Goal: Task Accomplishment & Management: Use online tool/utility

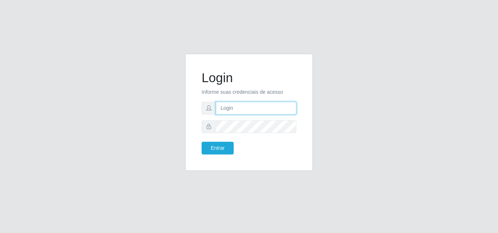
click at [263, 109] on input "text" at bounding box center [256, 108] width 81 height 13
type input "ana@saullus"
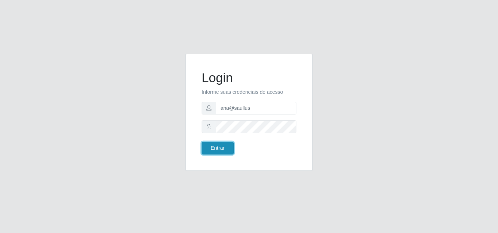
click at [219, 151] on button "Entrar" at bounding box center [217, 148] width 32 height 13
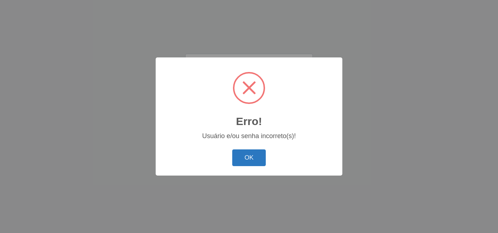
click at [253, 162] on button "OK" at bounding box center [249, 158] width 34 height 17
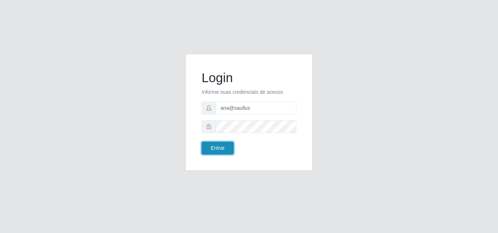
click at [215, 152] on button "Entrar" at bounding box center [217, 148] width 32 height 13
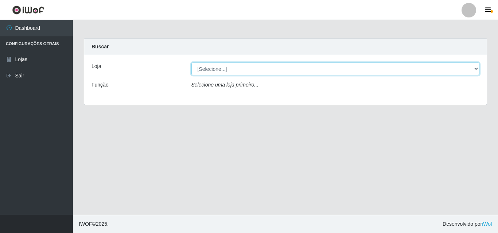
click at [476, 69] on select "[Selecione...] Saullus Supermercados" at bounding box center [335, 69] width 288 height 13
select select "423"
click at [191, 63] on select "[Selecione...] Saullus Supermercados" at bounding box center [335, 69] width 288 height 13
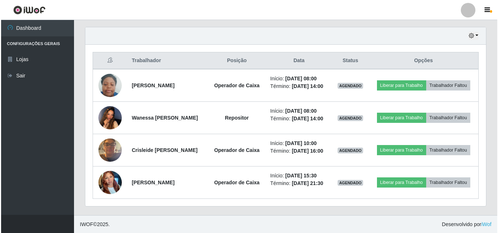
scroll to position [250, 0]
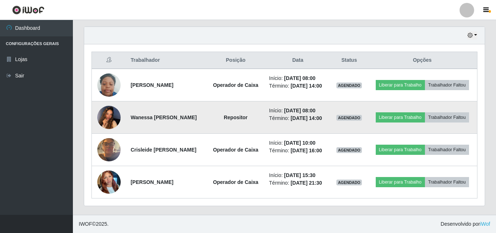
click at [110, 116] on img at bounding box center [108, 117] width 23 height 31
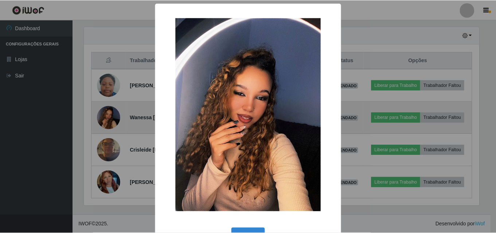
scroll to position [151, 397]
click at [110, 116] on div "× OK Cancel" at bounding box center [249, 116] width 498 height 233
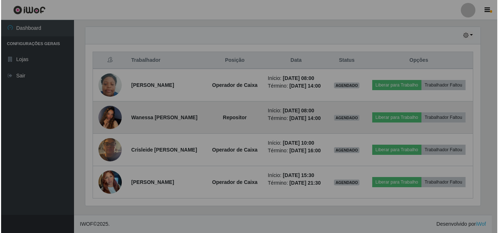
scroll to position [151, 400]
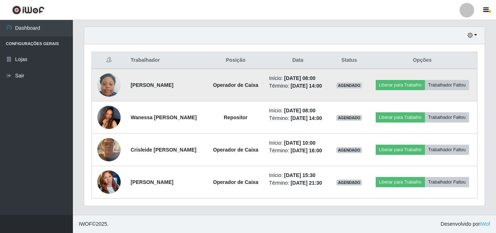
click at [101, 82] on img at bounding box center [108, 85] width 23 height 31
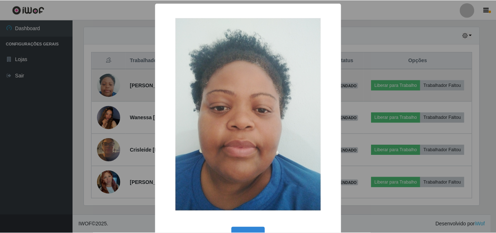
scroll to position [151, 397]
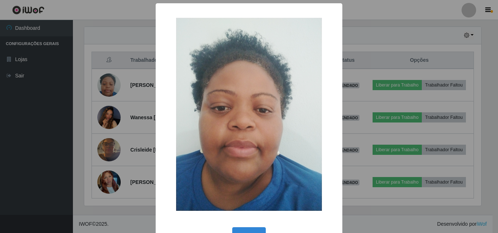
click at [108, 90] on div "× OK Cancel" at bounding box center [249, 116] width 498 height 233
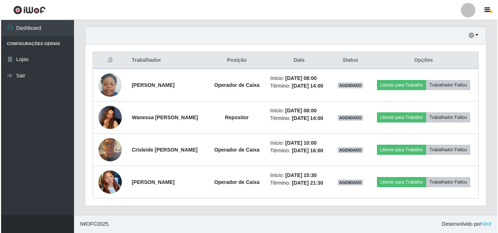
scroll to position [151, 400]
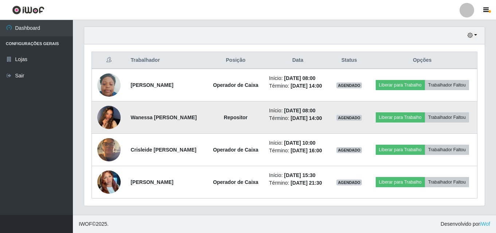
click at [102, 122] on img at bounding box center [108, 117] width 23 height 31
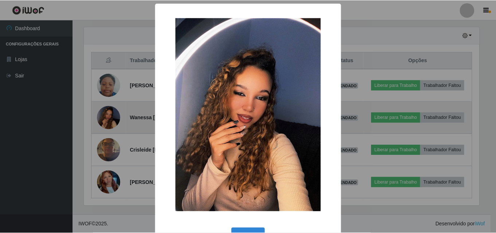
scroll to position [151, 397]
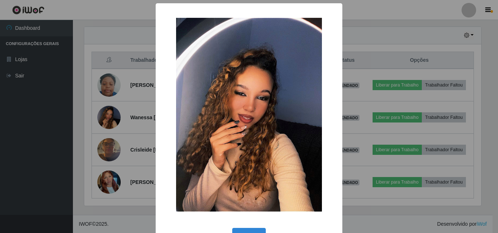
click at [104, 121] on div "× OK Cancel" at bounding box center [249, 116] width 498 height 233
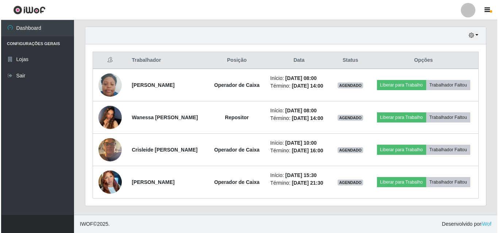
scroll to position [151, 400]
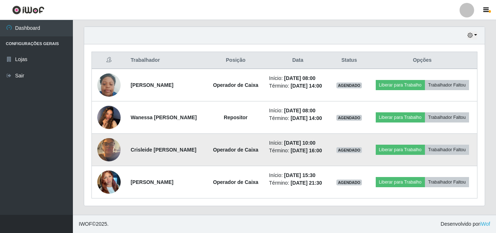
click at [114, 152] on img at bounding box center [108, 149] width 23 height 31
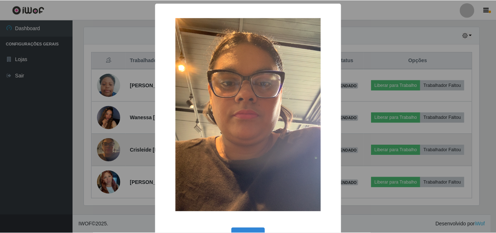
scroll to position [151, 397]
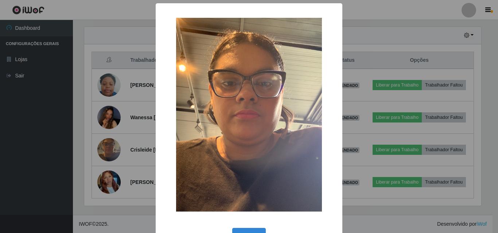
click at [113, 152] on div "× OK Cancel" at bounding box center [249, 116] width 498 height 233
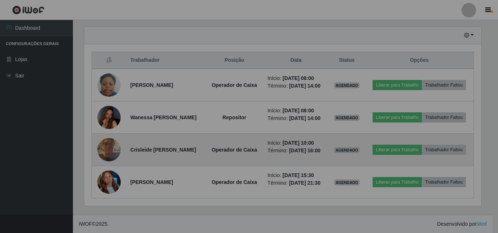
scroll to position [151, 400]
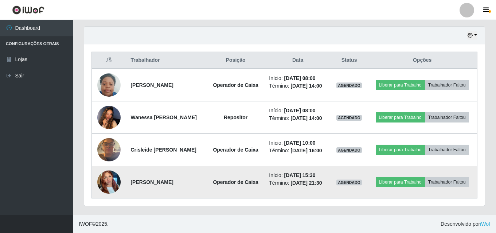
click at [110, 178] on img at bounding box center [108, 182] width 23 height 31
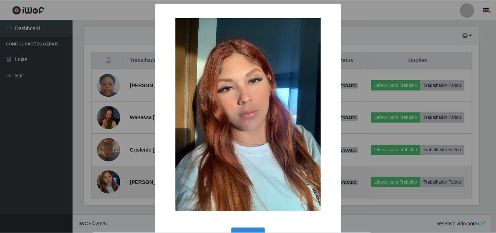
scroll to position [151, 397]
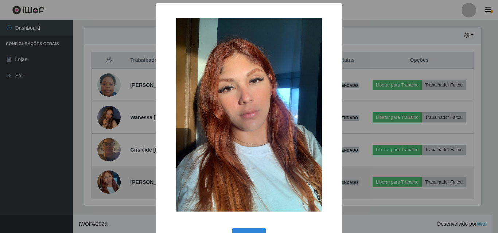
click at [110, 178] on div "× OK Cancel" at bounding box center [249, 116] width 498 height 233
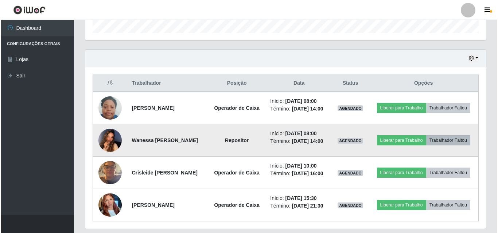
scroll to position [250, 0]
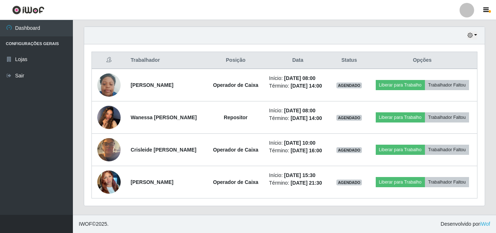
click at [482, 64] on div "Trabalhador Posição Data Status Opções [PERSON_NAME] Operador de Caixa Início: …" at bounding box center [284, 125] width 400 height 162
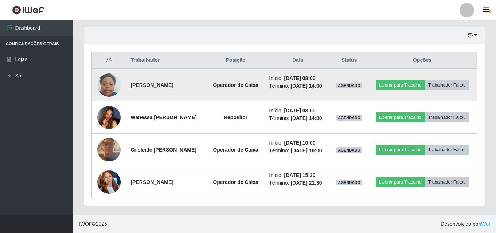
click at [112, 89] on img at bounding box center [108, 85] width 23 height 31
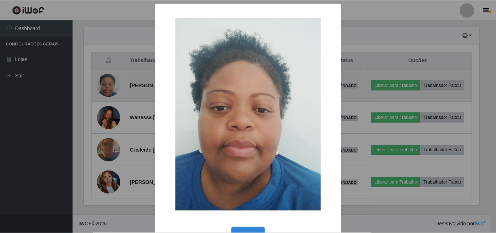
scroll to position [151, 397]
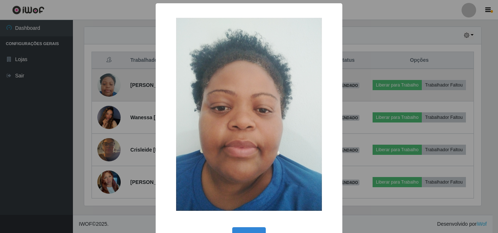
click at [112, 89] on div "× OK Cancel" at bounding box center [249, 116] width 498 height 233
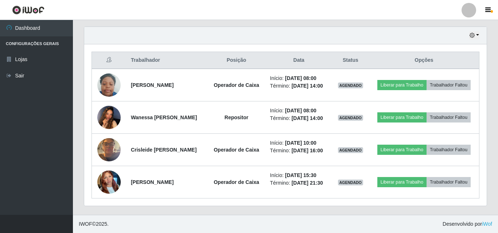
scroll to position [151, 400]
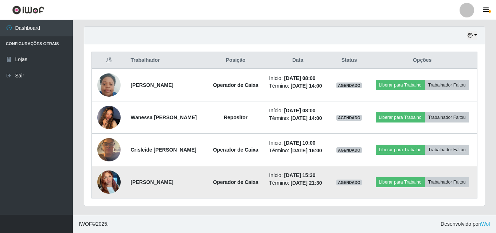
click at [111, 190] on img at bounding box center [108, 182] width 23 height 31
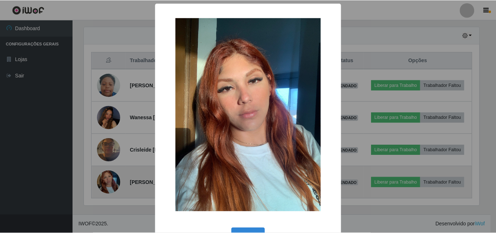
scroll to position [151, 397]
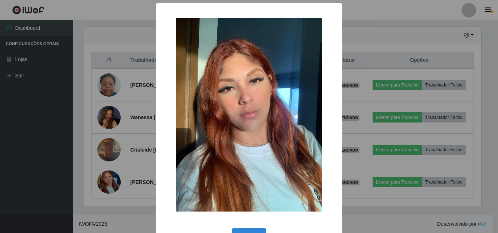
click at [112, 208] on div "× OK Cancel" at bounding box center [249, 116] width 498 height 233
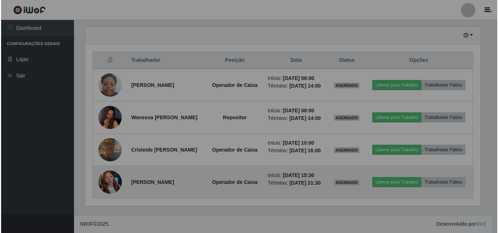
scroll to position [151, 400]
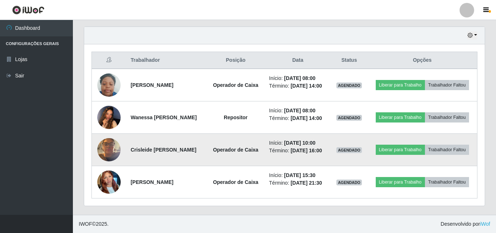
click at [109, 145] on img at bounding box center [108, 149] width 23 height 31
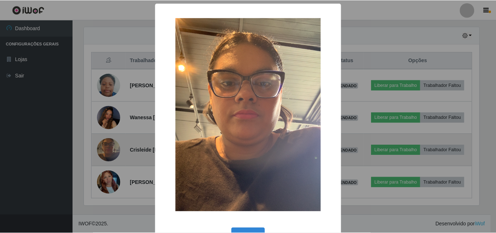
scroll to position [151, 397]
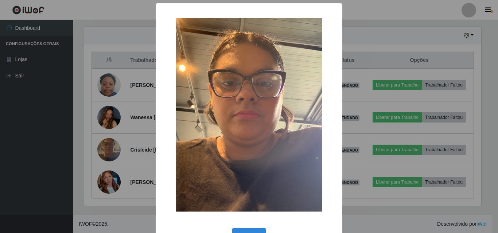
click at [109, 154] on div "× OK Cancel" at bounding box center [249, 116] width 498 height 233
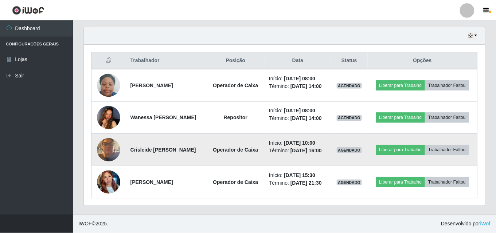
scroll to position [151, 400]
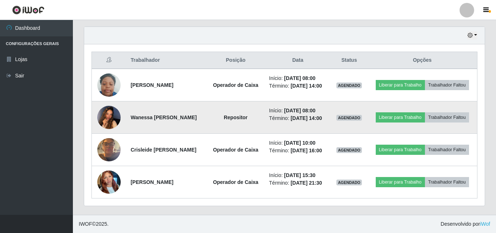
click at [105, 111] on img at bounding box center [108, 117] width 23 height 31
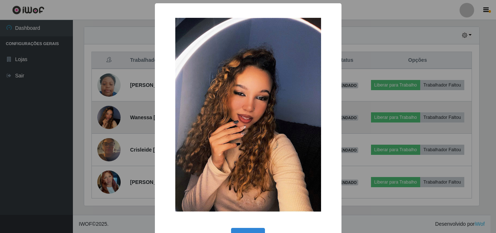
scroll to position [151, 397]
click at [105, 111] on div "× OK Cancel" at bounding box center [249, 116] width 498 height 233
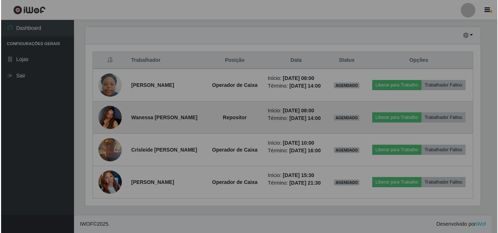
scroll to position [151, 400]
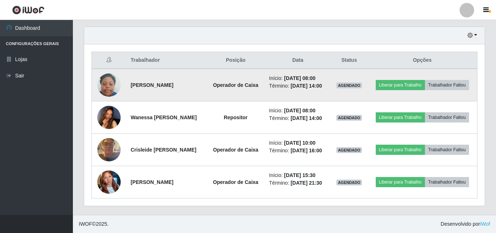
click at [109, 86] on img at bounding box center [108, 85] width 23 height 31
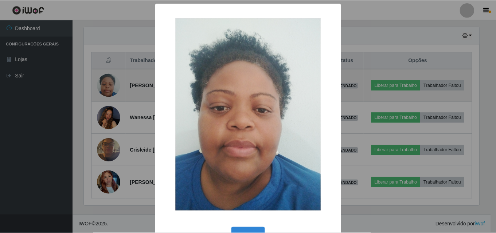
scroll to position [151, 397]
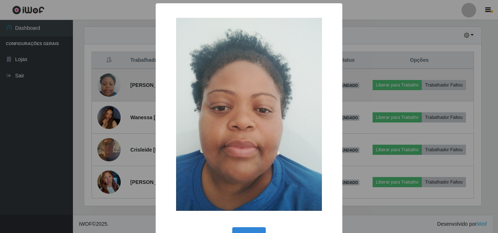
click at [109, 86] on div "× OK Cancel" at bounding box center [249, 116] width 498 height 233
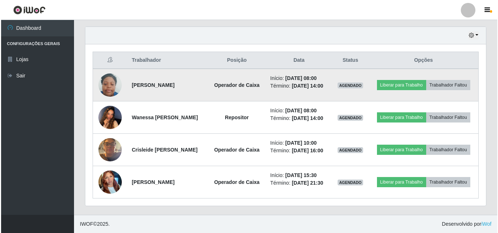
scroll to position [151, 400]
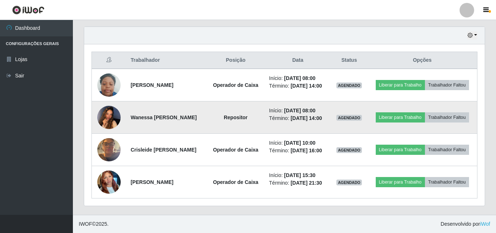
click at [114, 119] on img at bounding box center [108, 117] width 23 height 31
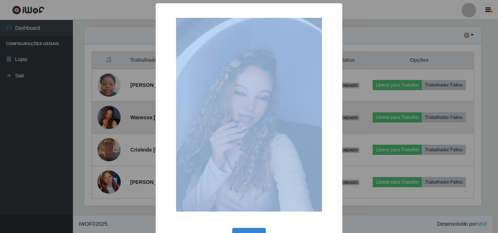
click at [114, 119] on div "× OK Cancel" at bounding box center [249, 116] width 498 height 233
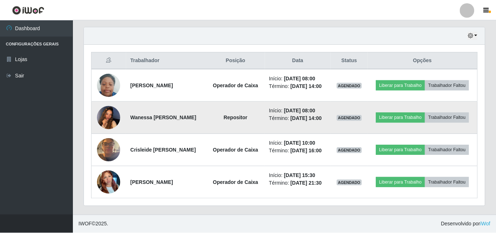
scroll to position [151, 400]
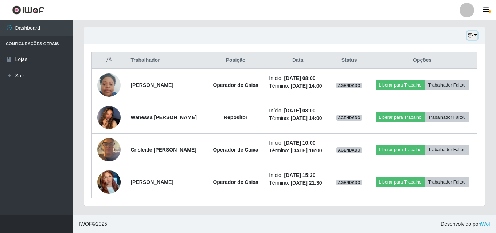
click at [475, 37] on button "button" at bounding box center [472, 35] width 10 height 8
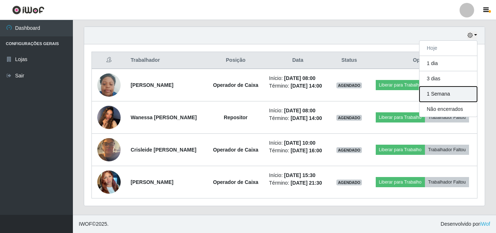
click at [435, 99] on button "1 Semana" at bounding box center [448, 94] width 58 height 15
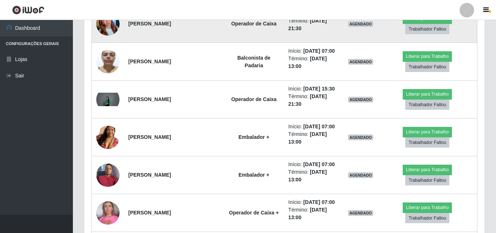
scroll to position [432, 0]
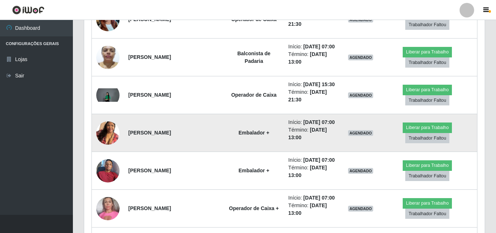
click at [113, 136] on img at bounding box center [107, 134] width 23 height 42
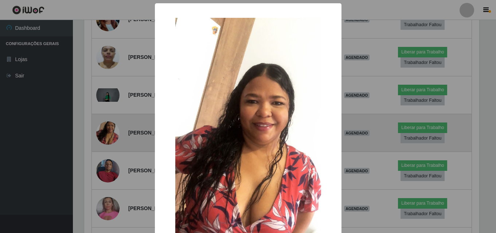
scroll to position [151, 397]
click at [113, 136] on div "× OK Cancel" at bounding box center [249, 116] width 498 height 233
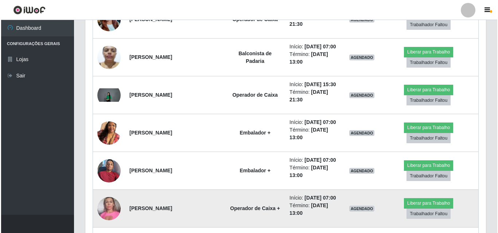
scroll to position [151, 400]
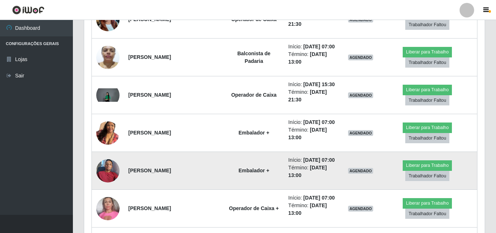
click at [113, 178] on img at bounding box center [107, 171] width 23 height 31
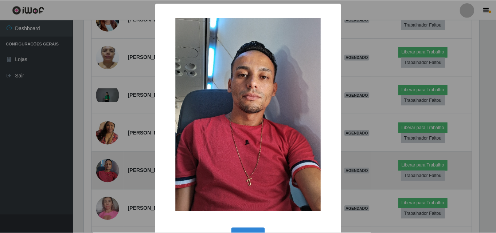
scroll to position [151, 397]
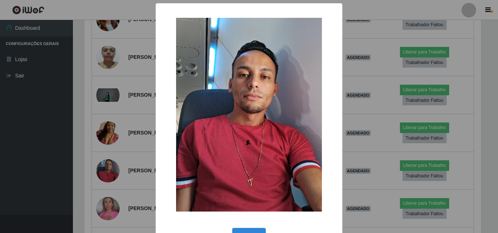
click at [113, 171] on div "× OK Cancel" at bounding box center [249, 116] width 498 height 233
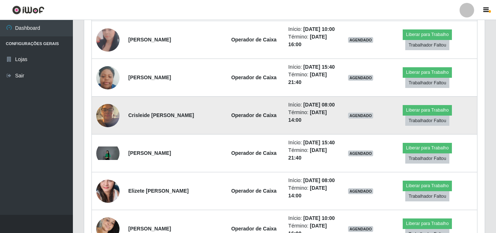
scroll to position [979, 0]
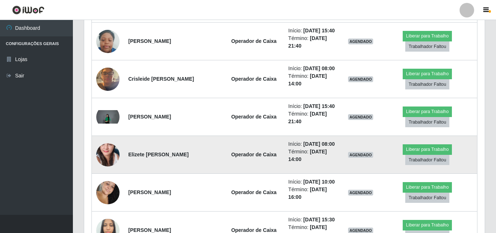
click at [106, 162] on img at bounding box center [107, 154] width 23 height 49
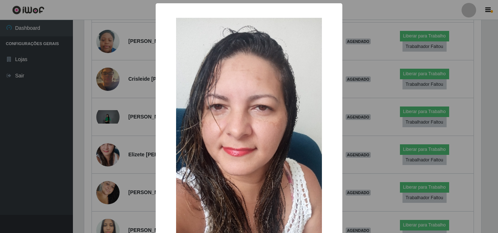
click at [106, 161] on div "× OK Cancel" at bounding box center [249, 116] width 498 height 233
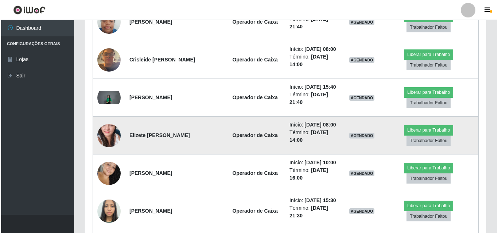
scroll to position [1015, 0]
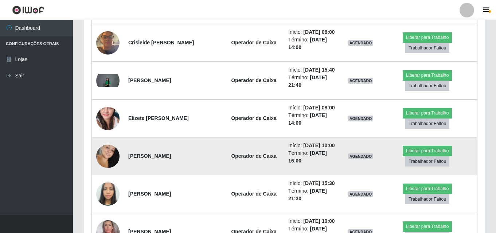
click at [108, 159] on img at bounding box center [107, 157] width 23 height 36
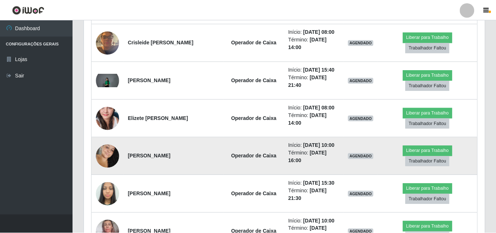
scroll to position [151, 397]
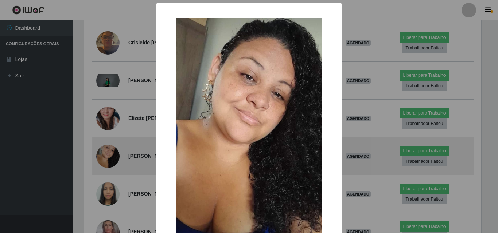
click at [108, 159] on div "× OK Cancel" at bounding box center [249, 116] width 498 height 233
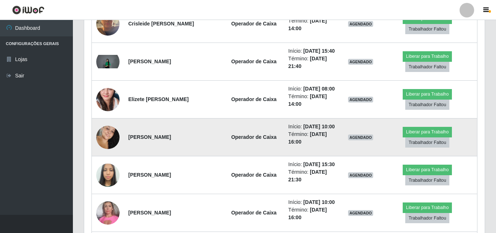
scroll to position [1052, 0]
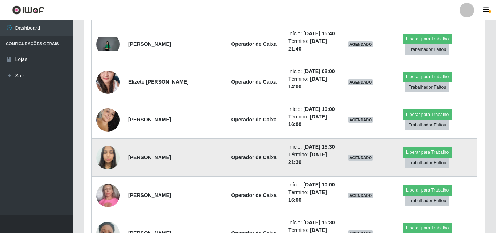
click at [108, 159] on img at bounding box center [107, 157] width 23 height 31
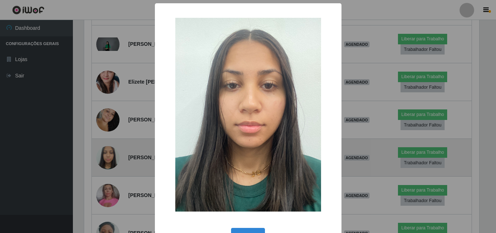
scroll to position [151, 397]
click at [108, 159] on div "× OK Cancel" at bounding box center [249, 116] width 498 height 233
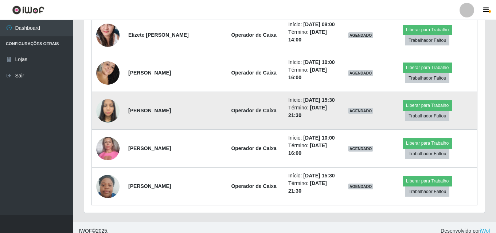
scroll to position [1106, 0]
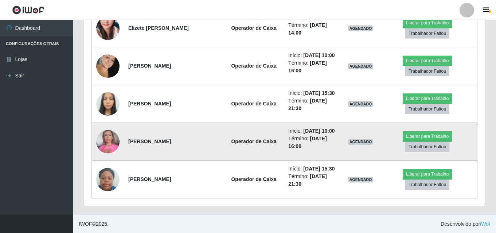
click at [103, 146] on img at bounding box center [107, 141] width 23 height 31
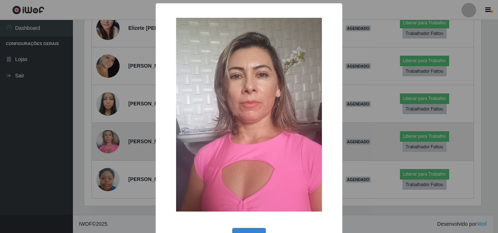
click at [103, 146] on div "× OK Cancel" at bounding box center [249, 116] width 498 height 233
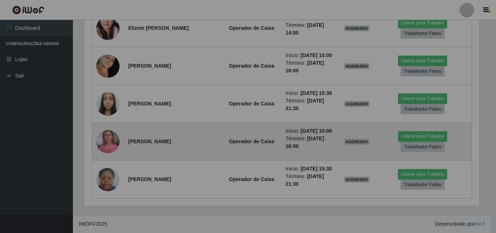
scroll to position [0, 0]
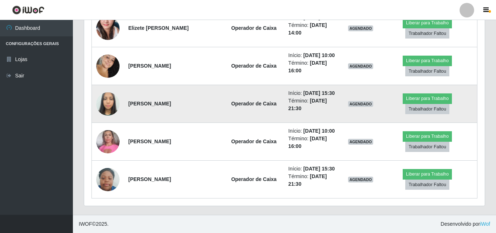
click at [109, 97] on img at bounding box center [107, 104] width 23 height 31
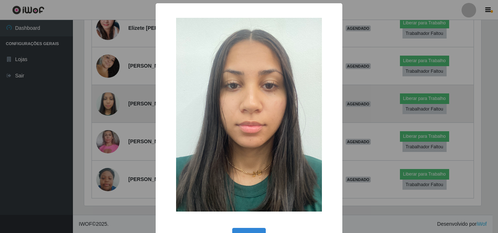
click at [109, 97] on div "× OK Cancel" at bounding box center [249, 116] width 498 height 233
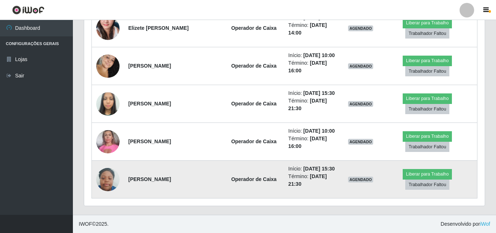
click at [111, 177] on img at bounding box center [107, 179] width 23 height 31
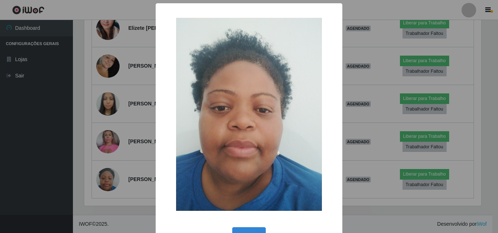
click at [112, 171] on div "× OK Cancel" at bounding box center [249, 116] width 498 height 233
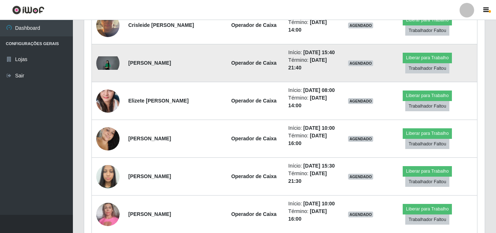
click at [107, 64] on img at bounding box center [107, 63] width 23 height 14
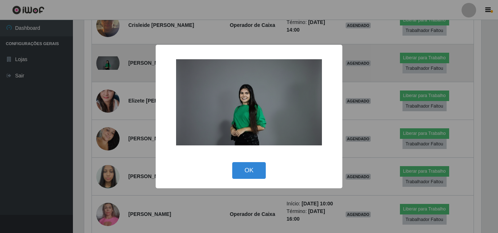
click at [107, 64] on div "× OK Cancel" at bounding box center [249, 116] width 498 height 233
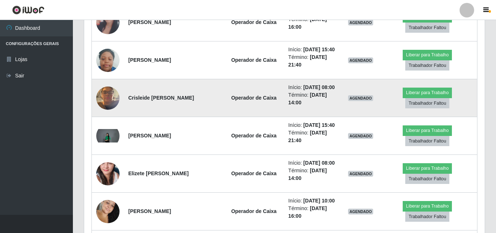
click at [111, 101] on img at bounding box center [107, 98] width 23 height 31
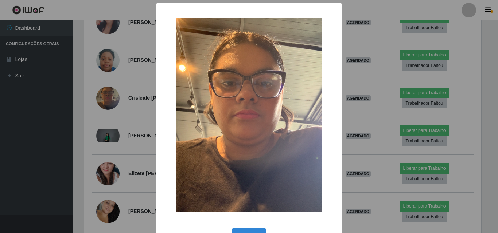
click at [111, 101] on div "× OK Cancel" at bounding box center [249, 116] width 498 height 233
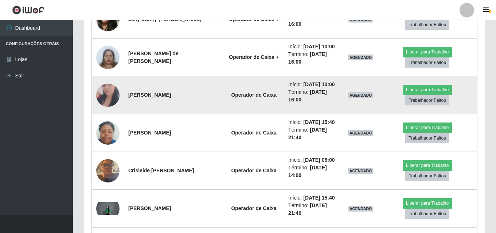
click at [100, 91] on img at bounding box center [107, 95] width 23 height 48
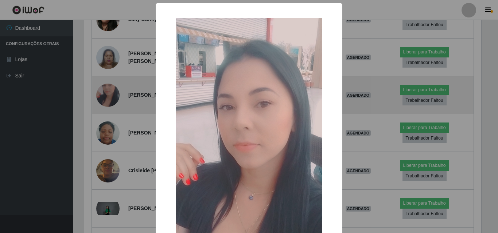
click at [100, 91] on div "× OK Cancel" at bounding box center [249, 116] width 498 height 233
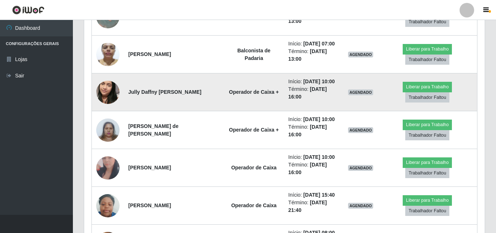
click at [115, 91] on img at bounding box center [107, 93] width 23 height 42
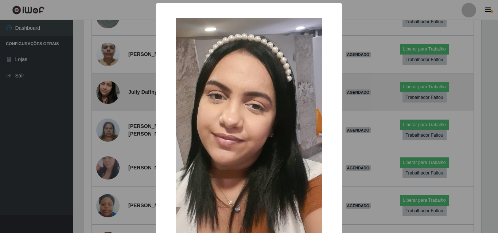
click at [115, 91] on div "× OK Cancel" at bounding box center [249, 116] width 498 height 233
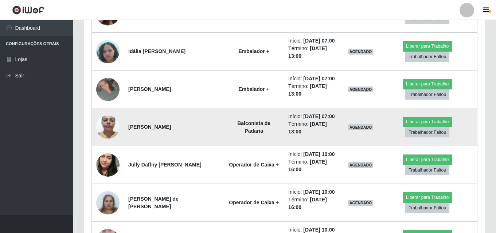
click at [115, 119] on img at bounding box center [107, 127] width 23 height 31
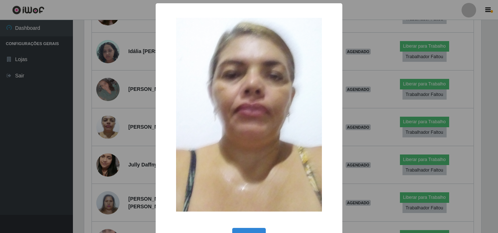
click at [114, 119] on div "× OK Cancel" at bounding box center [249, 116] width 498 height 233
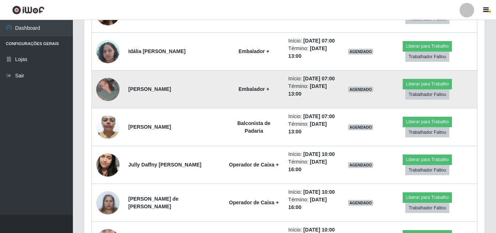
click at [113, 91] on img at bounding box center [107, 89] width 23 height 23
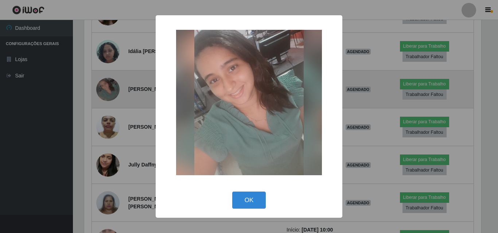
click at [113, 91] on div "× OK Cancel" at bounding box center [249, 116] width 498 height 233
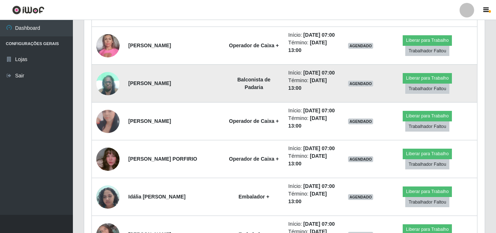
click at [111, 85] on img at bounding box center [107, 83] width 23 height 31
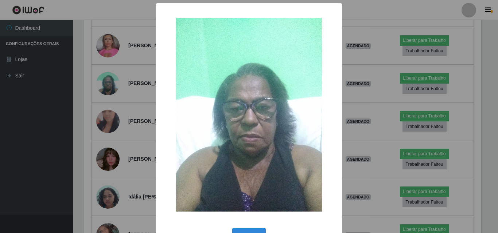
click at [113, 91] on div "× OK Cancel" at bounding box center [249, 116] width 498 height 233
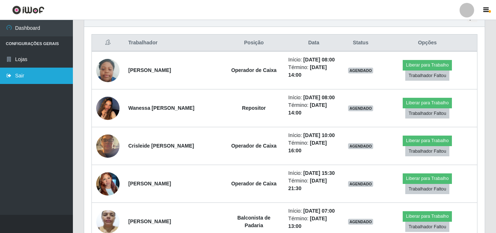
click at [29, 71] on link "Sair" at bounding box center [36, 76] width 73 height 16
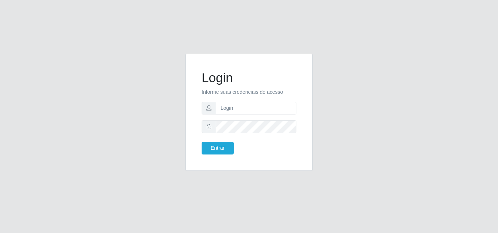
click at [235, 114] on form "Login Informe suas credenciais de acesso Entrar" at bounding box center [248, 112] width 95 height 85
click at [234, 113] on input "text" at bounding box center [256, 108] width 81 height 13
type input "ana@saullus"
click at [224, 148] on button "Entrar" at bounding box center [217, 148] width 32 height 13
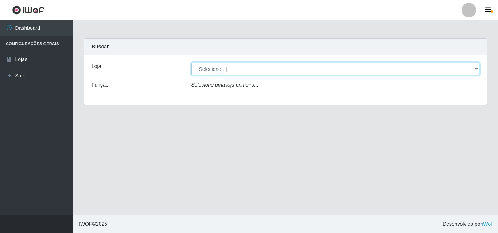
click at [476, 68] on select "[Selecione...] Saullus Supermercados" at bounding box center [335, 69] width 288 height 13
select select "423"
click at [191, 63] on select "[Selecione...] Saullus Supermercados" at bounding box center [335, 69] width 288 height 13
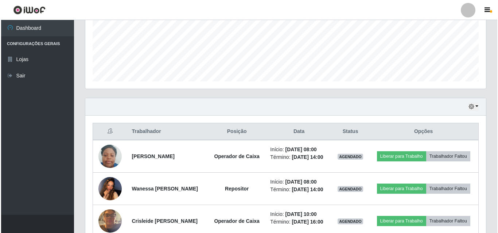
scroll to position [250, 0]
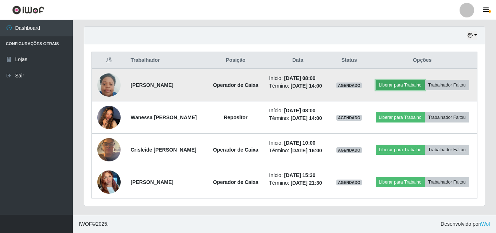
click at [396, 82] on button "Liberar para Trabalho" at bounding box center [400, 85] width 49 height 10
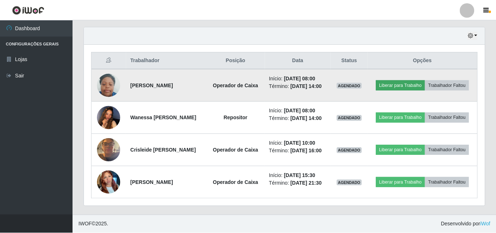
scroll to position [151, 397]
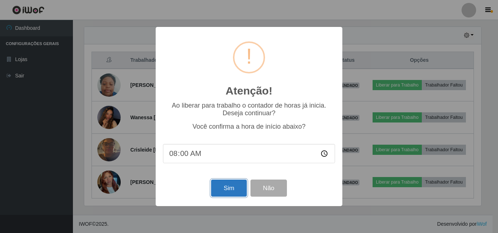
click at [223, 189] on button "Sim" at bounding box center [228, 188] width 35 height 17
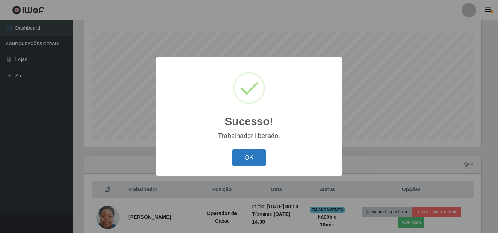
click at [239, 163] on button "OK" at bounding box center [249, 158] width 34 height 17
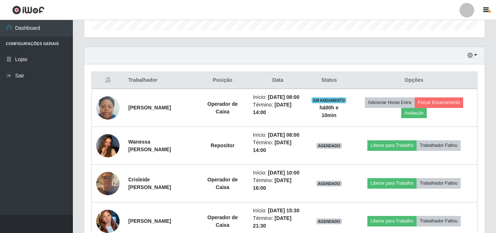
scroll to position [230, 0]
click at [475, 55] on button "button" at bounding box center [472, 56] width 10 height 8
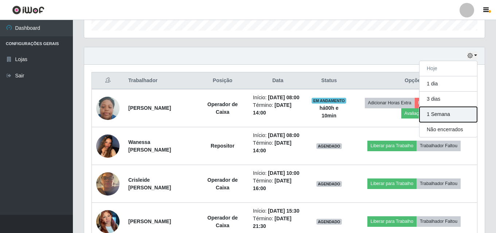
click at [445, 113] on button "1 Semana" at bounding box center [448, 114] width 58 height 15
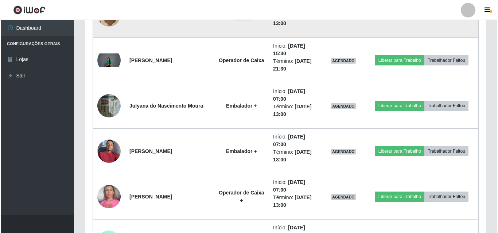
scroll to position [521, 0]
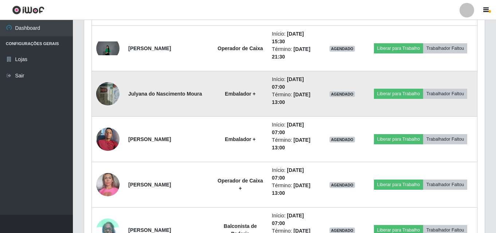
click at [115, 97] on img at bounding box center [107, 93] width 23 height 31
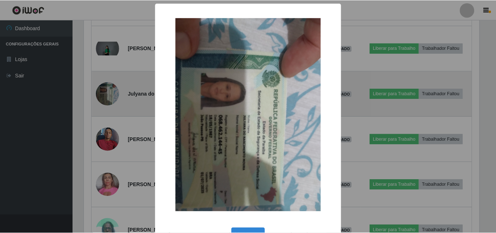
scroll to position [151, 397]
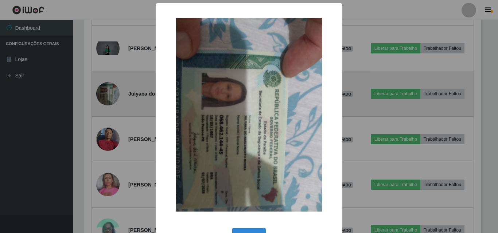
click at [115, 98] on div "× OK Cancel" at bounding box center [249, 116] width 498 height 233
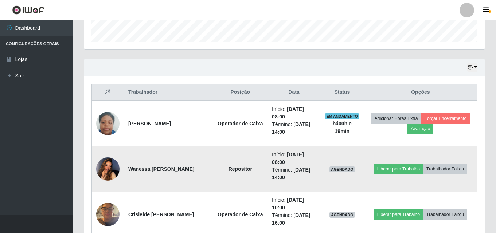
scroll to position [193, 0]
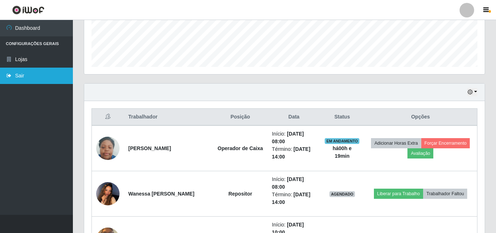
click at [58, 72] on link "Sair" at bounding box center [36, 76] width 73 height 16
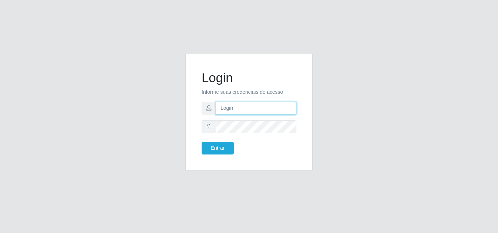
click at [252, 110] on input "text" at bounding box center [256, 108] width 81 height 13
type input "ana@saullus"
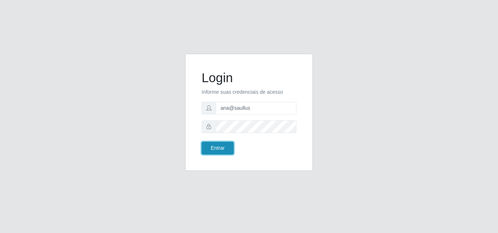
click at [228, 152] on button "Entrar" at bounding box center [217, 148] width 32 height 13
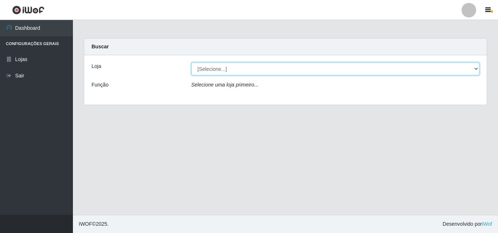
click at [475, 70] on select "[Selecione...] Saullus Supermercados" at bounding box center [335, 69] width 288 height 13
select select "423"
click at [191, 63] on select "[Selecione...] Saullus Supermercados" at bounding box center [335, 69] width 288 height 13
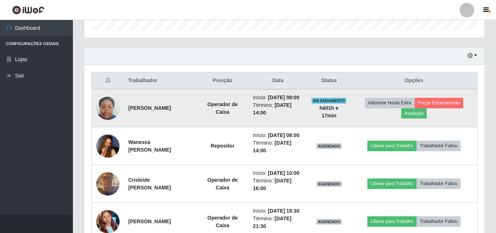
scroll to position [266, 0]
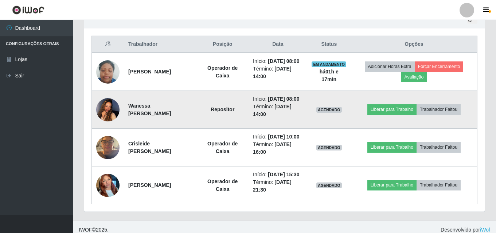
click at [98, 117] on img at bounding box center [107, 109] width 23 height 31
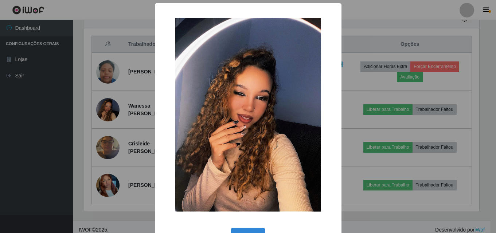
scroll to position [151, 397]
click at [102, 118] on div "× OK Cancel" at bounding box center [249, 116] width 498 height 233
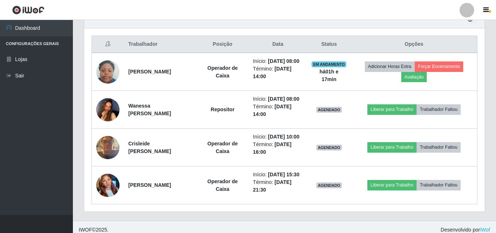
scroll to position [151, 400]
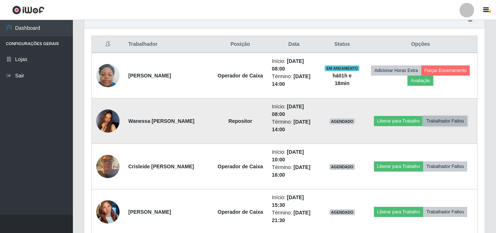
click at [459, 123] on button "Trabalhador Faltou" at bounding box center [445, 121] width 44 height 10
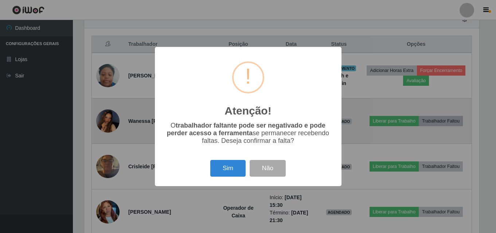
scroll to position [151, 397]
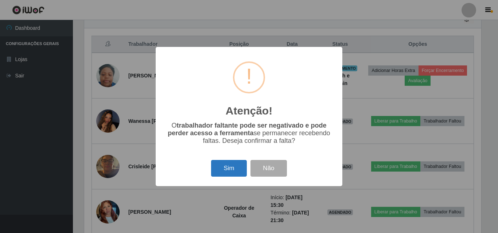
click at [226, 173] on button "Sim" at bounding box center [228, 168] width 35 height 17
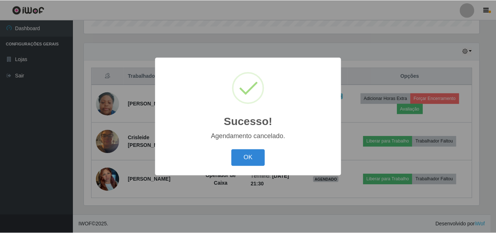
scroll to position [257, 0]
click at [259, 152] on button "OK" at bounding box center [249, 158] width 34 height 17
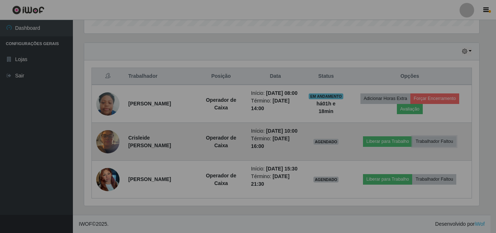
scroll to position [151, 400]
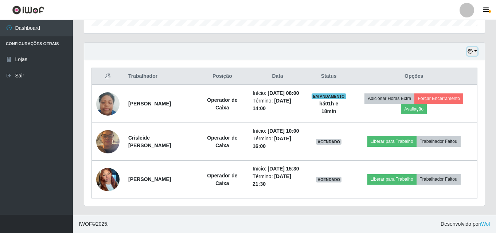
click at [475, 47] on button "button" at bounding box center [472, 51] width 10 height 8
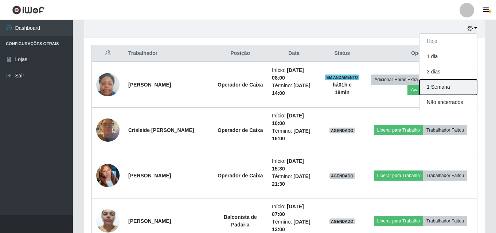
click at [451, 89] on button "1 Semana" at bounding box center [448, 87] width 58 height 15
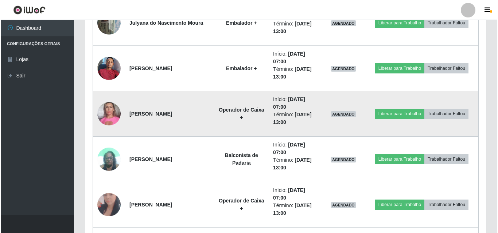
scroll to position [621, 0]
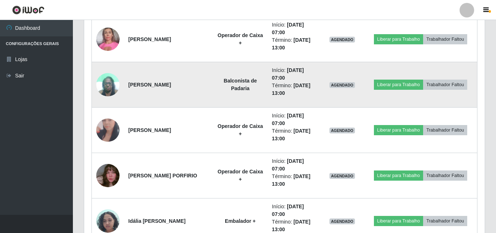
click at [99, 79] on img at bounding box center [107, 84] width 23 height 31
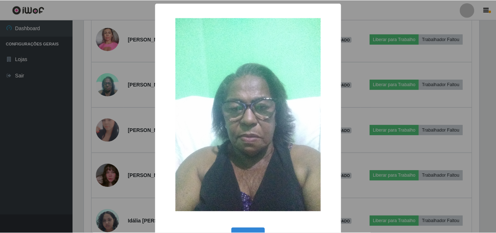
scroll to position [151, 397]
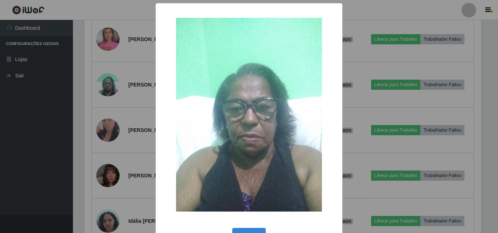
click at [108, 89] on div "× OK Cancel" at bounding box center [249, 116] width 498 height 233
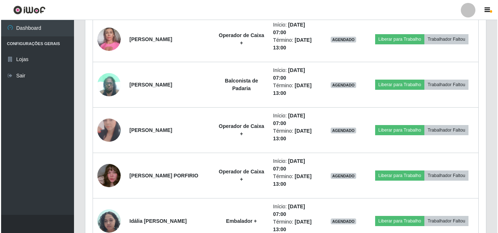
scroll to position [151, 400]
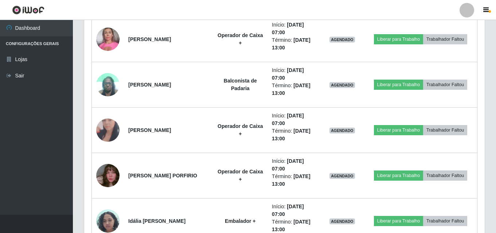
click at [108, 89] on img at bounding box center [107, 84] width 23 height 31
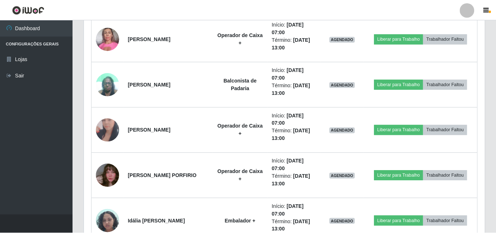
scroll to position [151, 397]
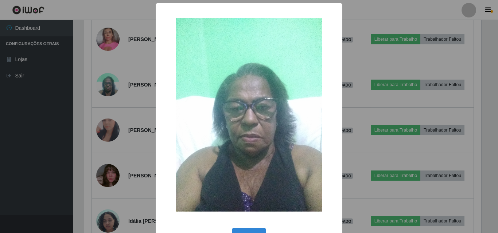
click at [107, 90] on div "× OK Cancel" at bounding box center [249, 116] width 498 height 233
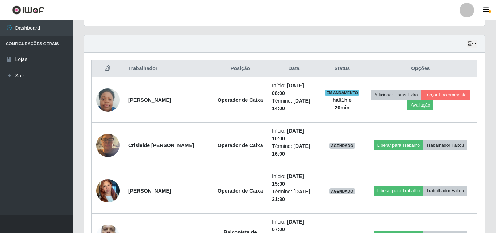
scroll to position [257, 0]
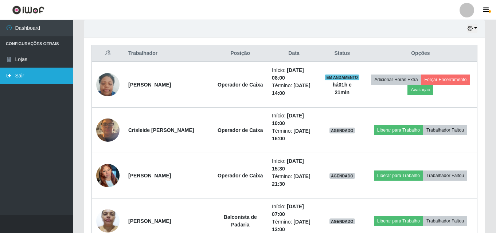
click at [25, 75] on link "Sair" at bounding box center [36, 76] width 73 height 16
